Goal: Task Accomplishment & Management: Use online tool/utility

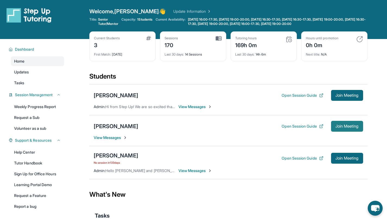
click at [348, 125] on span "Join Meeting" at bounding box center [346, 126] width 23 height 3
click at [114, 129] on div "[PERSON_NAME]" at bounding box center [116, 127] width 45 height 8
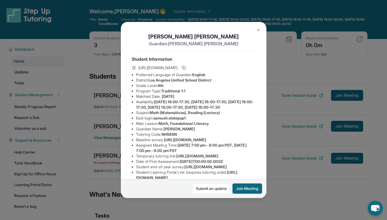
click at [257, 28] on img at bounding box center [258, 30] width 4 height 4
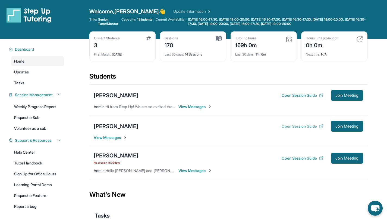
click at [299, 127] on button "Open Session Guide" at bounding box center [303, 126] width 42 height 5
